Goal: Transaction & Acquisition: Subscribe to service/newsletter

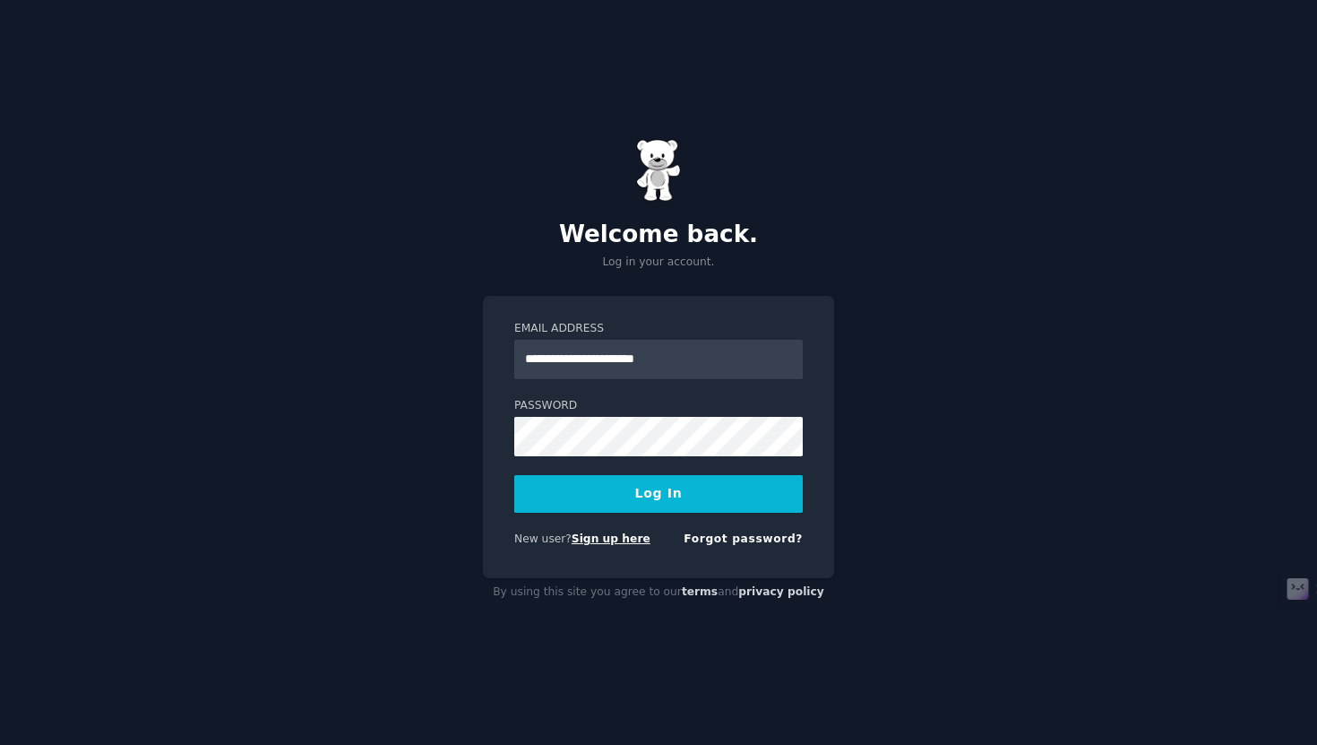
click at [622, 538] on link "Sign up here" at bounding box center [611, 538] width 79 height 13
click at [615, 367] on input "Email Address" at bounding box center [658, 359] width 289 height 39
type input "**********"
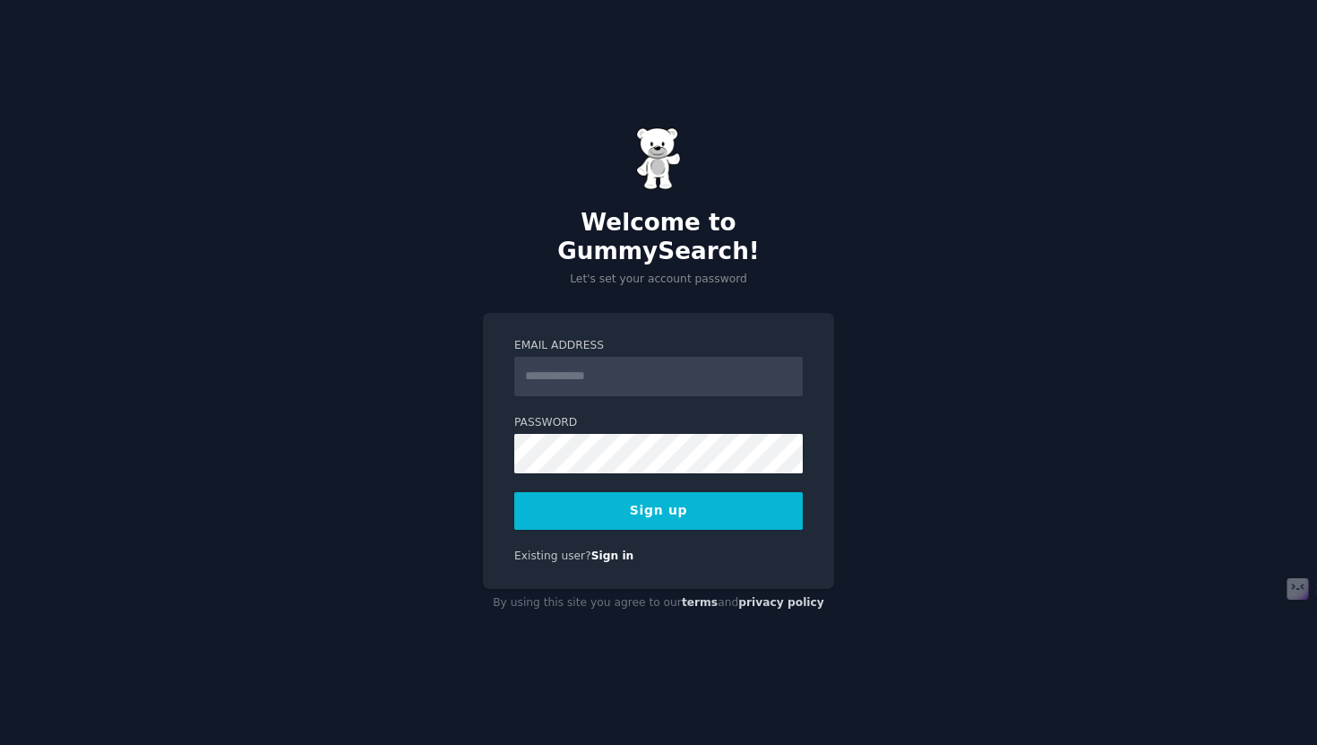
click at [647, 360] on input "Email Address" at bounding box center [658, 376] width 289 height 39
type input "**********"
click at [735, 492] on button "Sign up" at bounding box center [658, 511] width 289 height 38
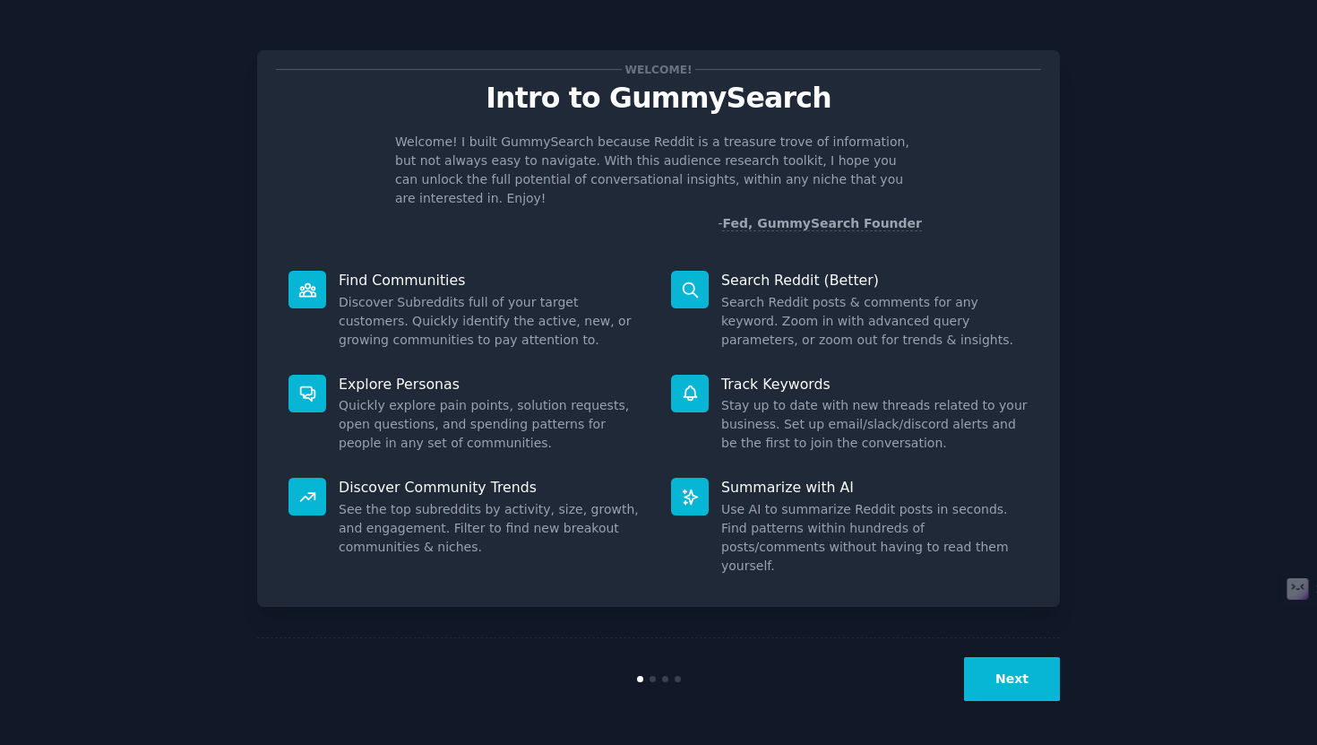
click at [1002, 673] on button "Next" at bounding box center [1012, 679] width 96 height 44
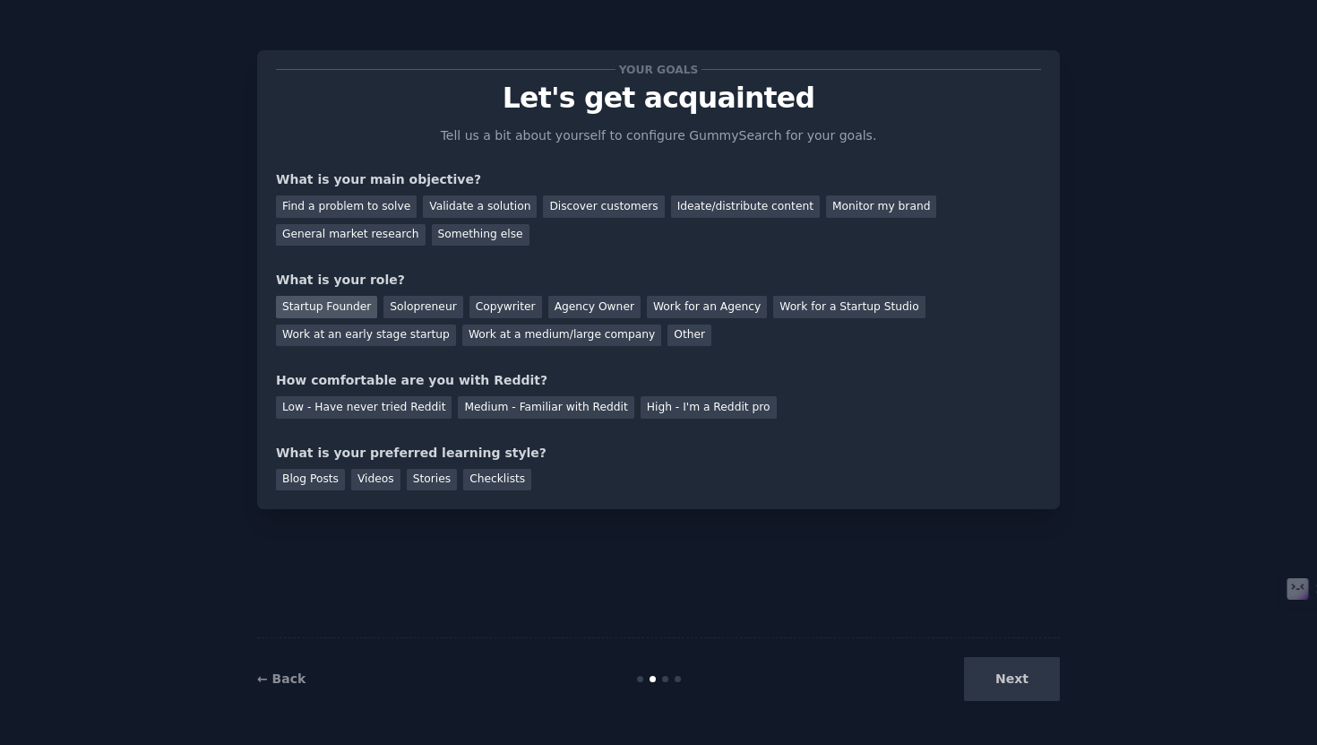
click at [355, 310] on div "Startup Founder" at bounding box center [326, 307] width 101 height 22
click at [401, 308] on div "Solopreneur" at bounding box center [423, 307] width 79 height 22
click at [554, 399] on div "Medium - Familiar with Reddit" at bounding box center [546, 407] width 176 height 22
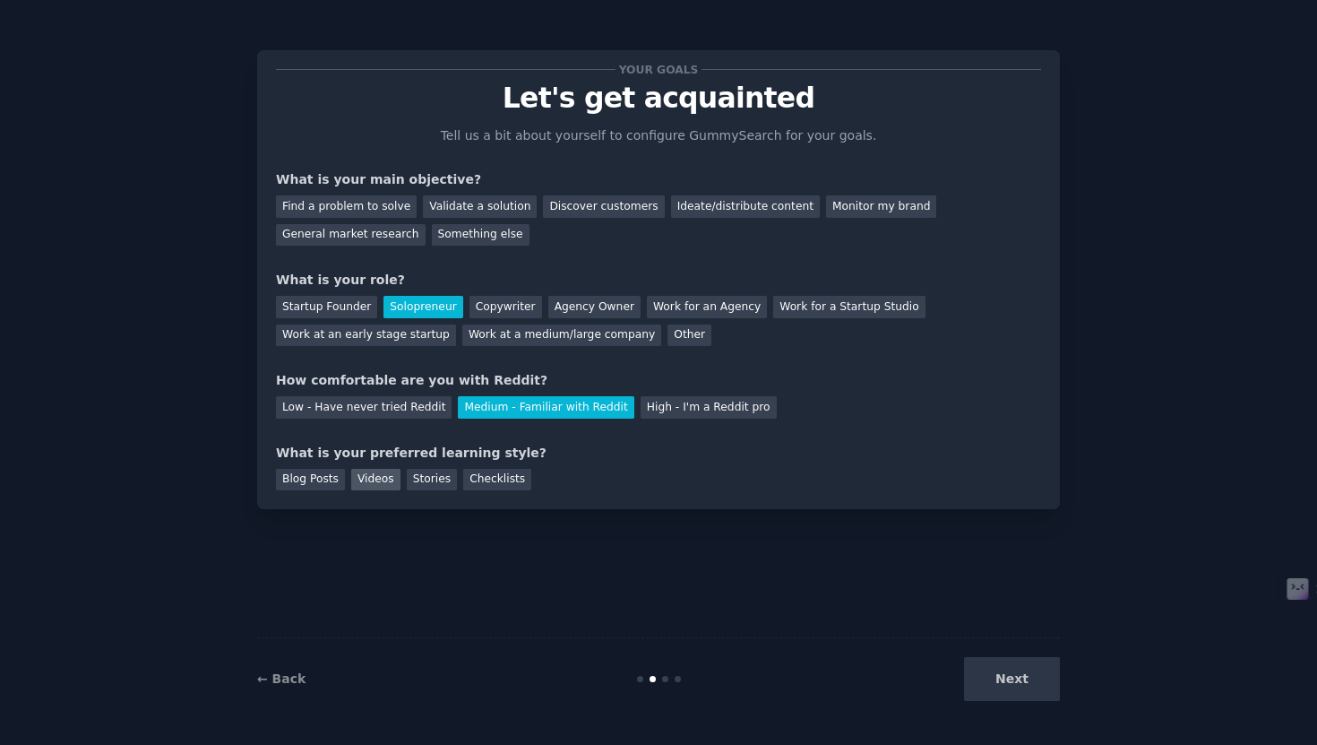
click at [374, 487] on div "Videos" at bounding box center [375, 480] width 49 height 22
click at [385, 210] on div "Find a problem to solve" at bounding box center [346, 206] width 141 height 22
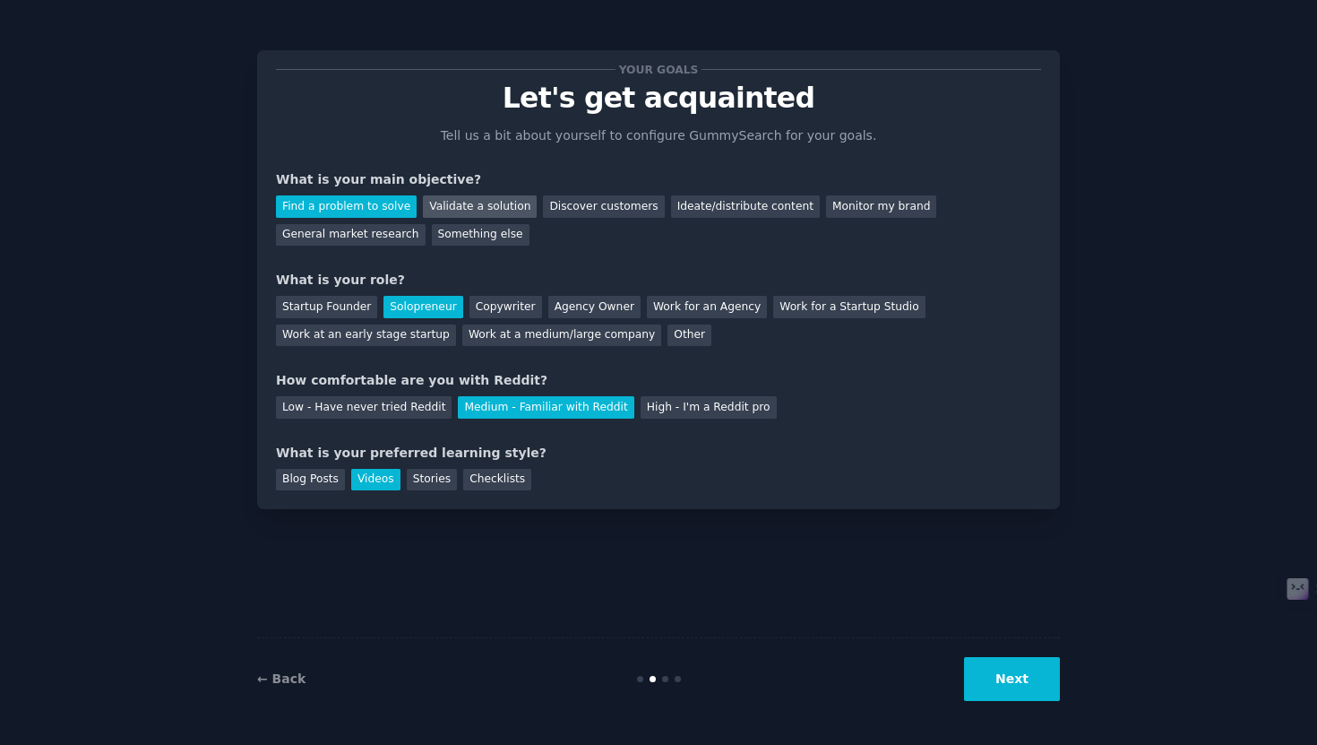
click at [470, 209] on div "Validate a solution" at bounding box center [480, 206] width 114 height 22
click at [380, 205] on div "Find a problem to solve" at bounding box center [346, 206] width 141 height 22
click at [988, 669] on button "Next" at bounding box center [1012, 679] width 96 height 44
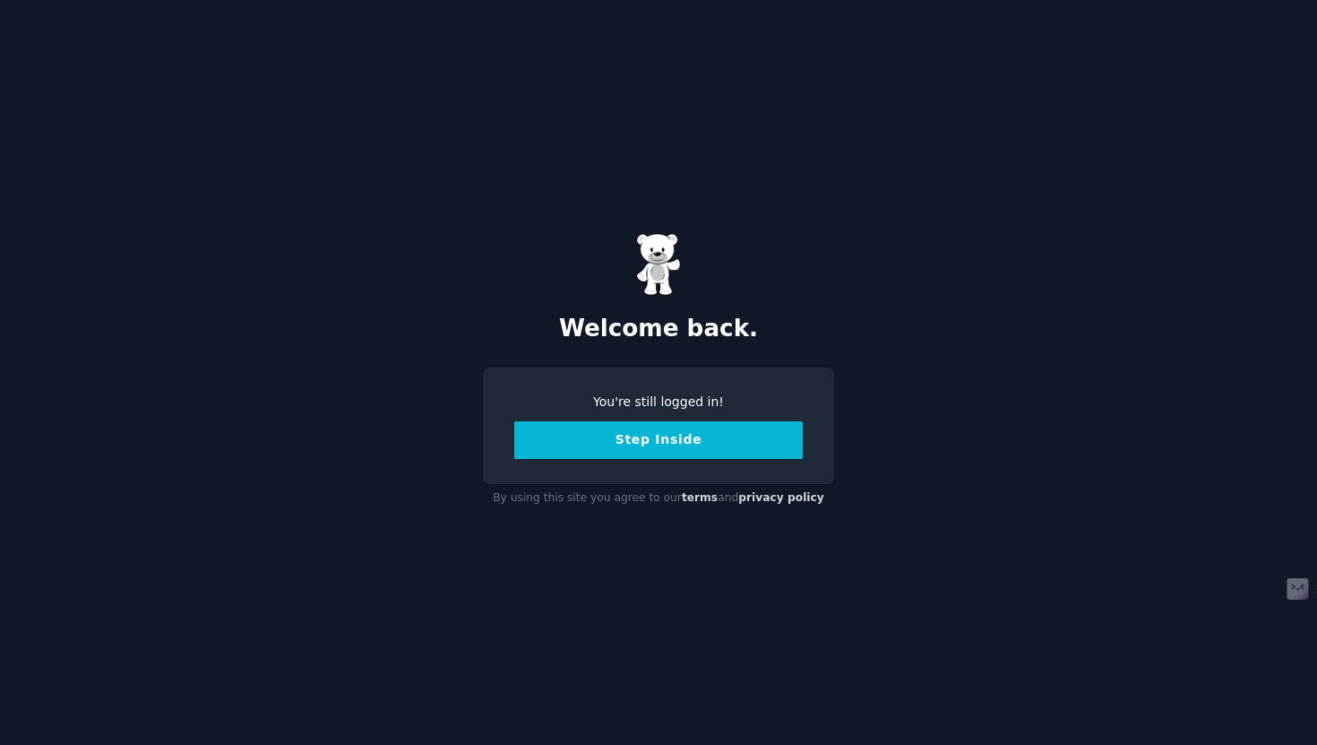
click at [644, 446] on button "Step Inside" at bounding box center [658, 440] width 289 height 38
